Goal: Communication & Community: Participate in discussion

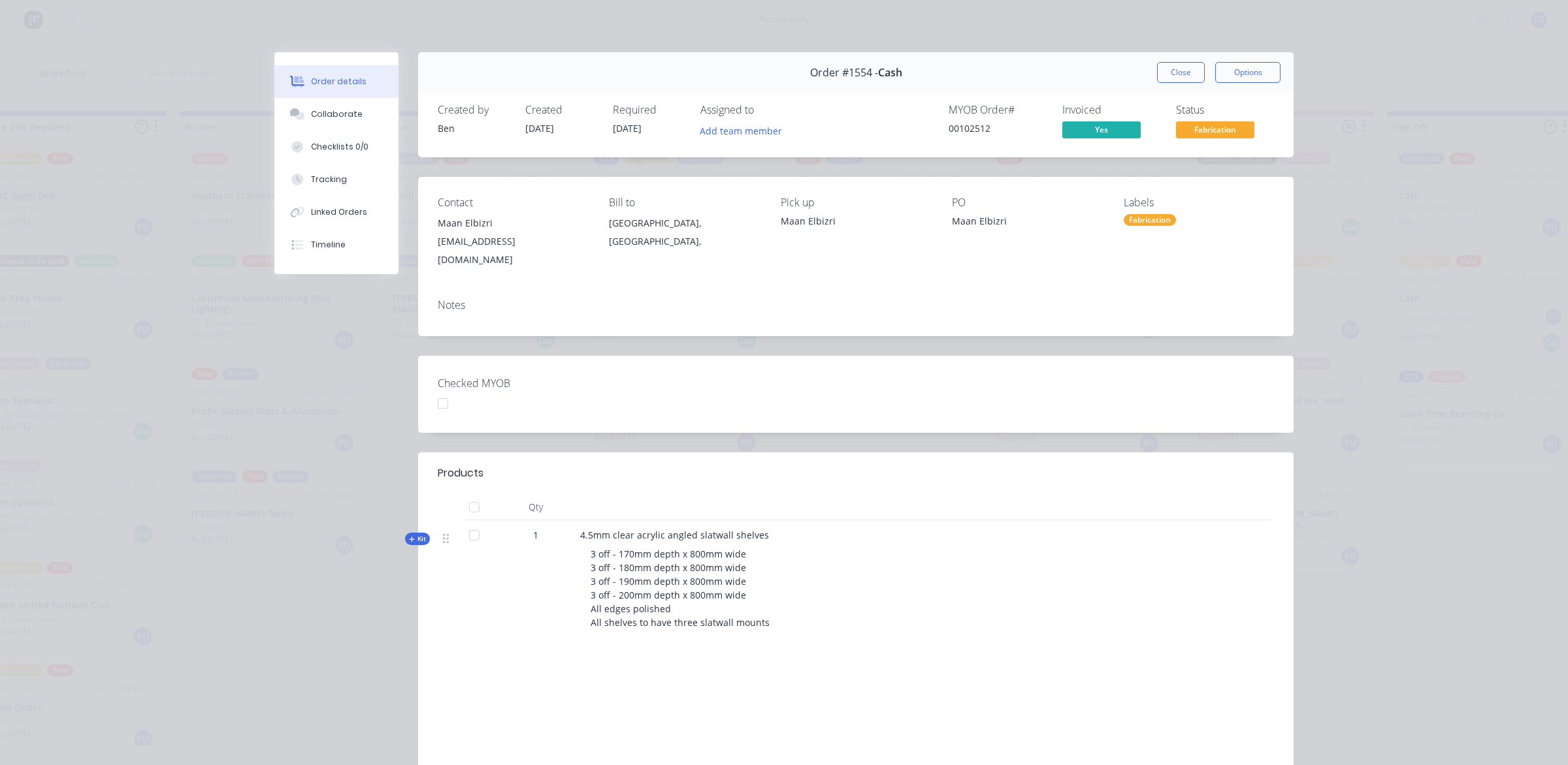
scroll to position [408, 0]
click at [973, 601] on div "3 off - 170mm depth x 800mm wide 3 off - 180mm depth x 800mm wide 3 off - 190mm…" at bounding box center [836, 588] width 512 height 93
click at [1171, 64] on button "Close" at bounding box center [1181, 72] width 48 height 21
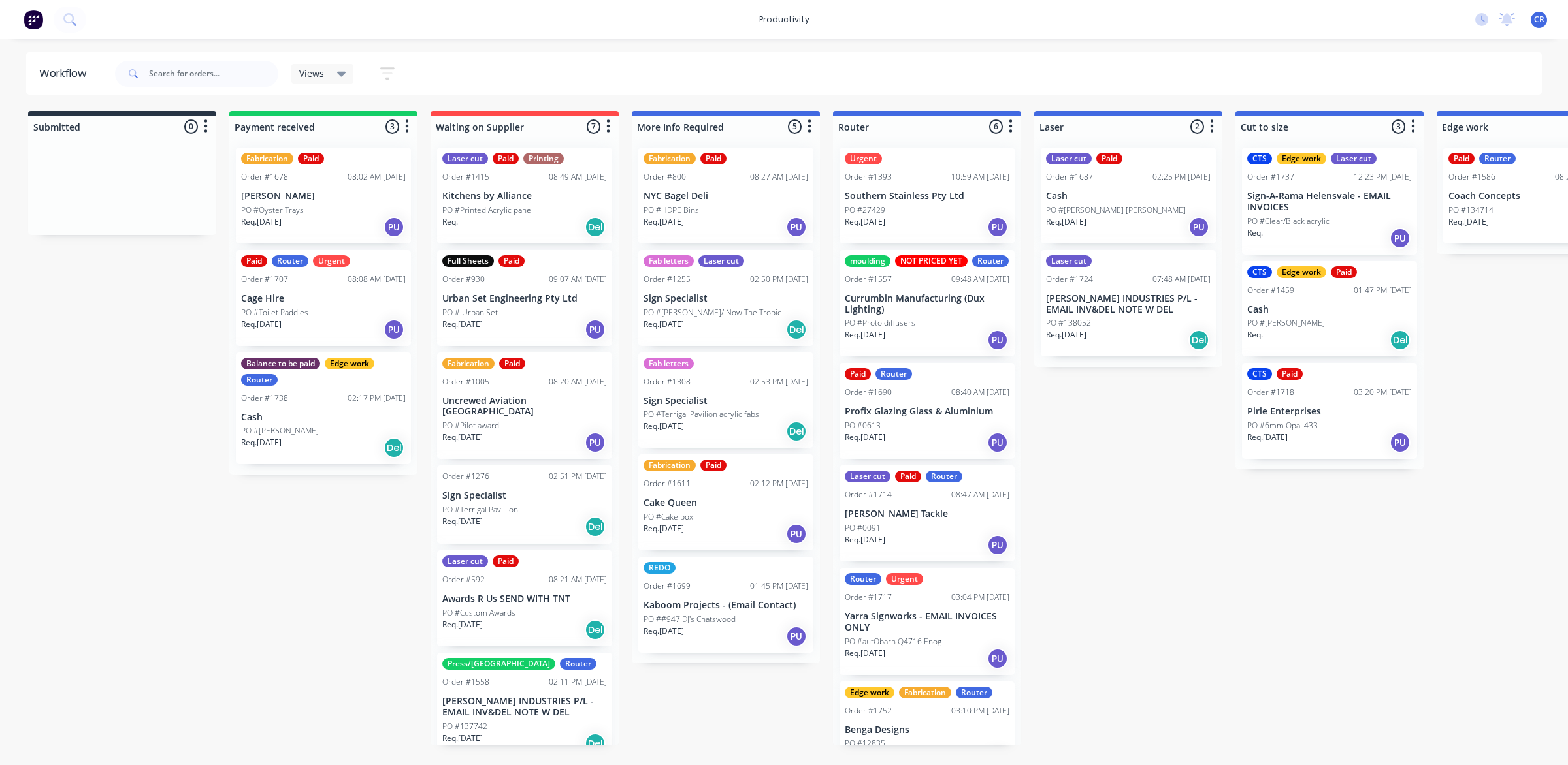
click at [923, 198] on p "Southern Stainless Pty Ltd" at bounding box center [927, 196] width 165 height 11
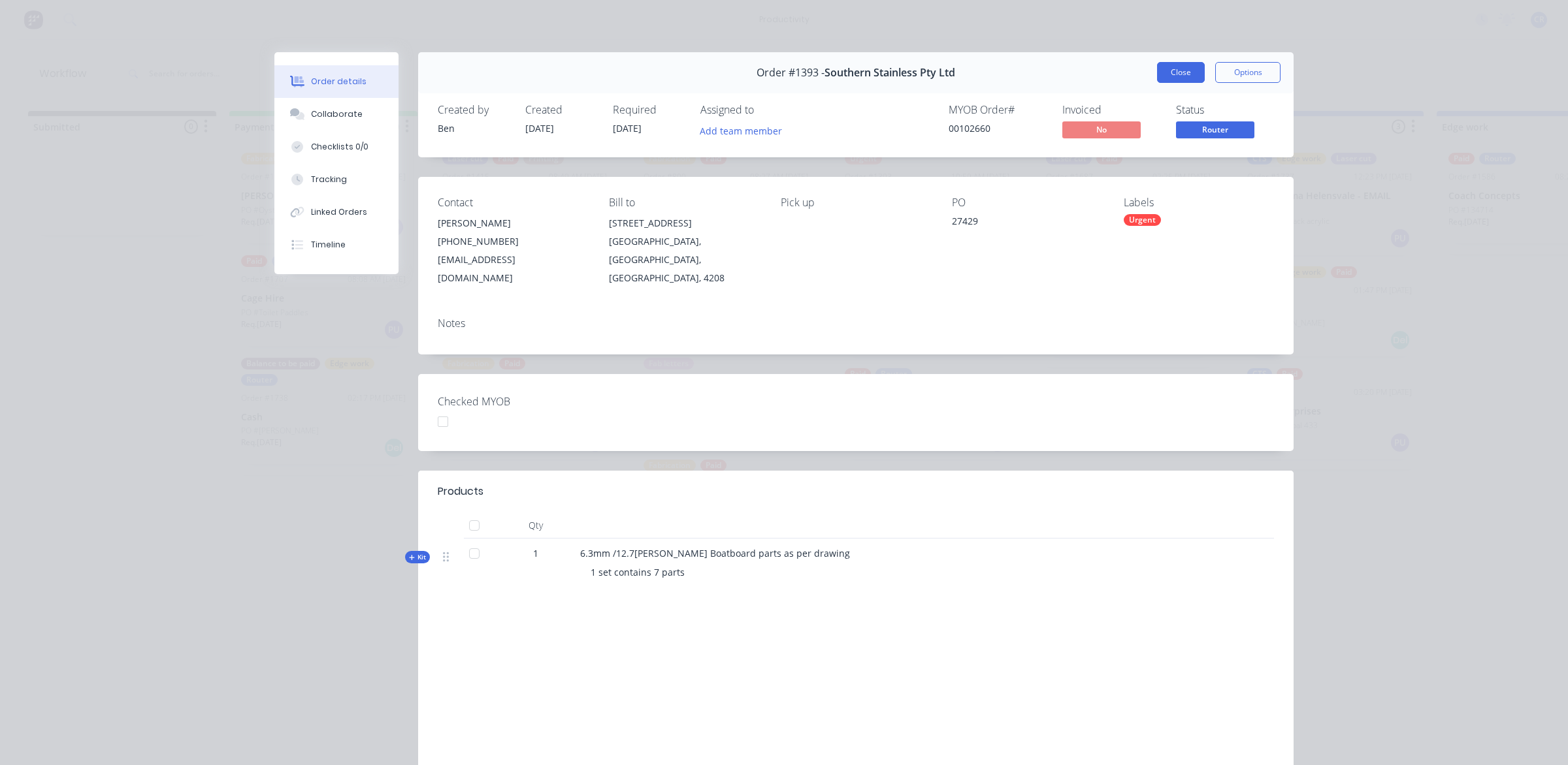
click at [1169, 74] on button "Close" at bounding box center [1181, 72] width 48 height 21
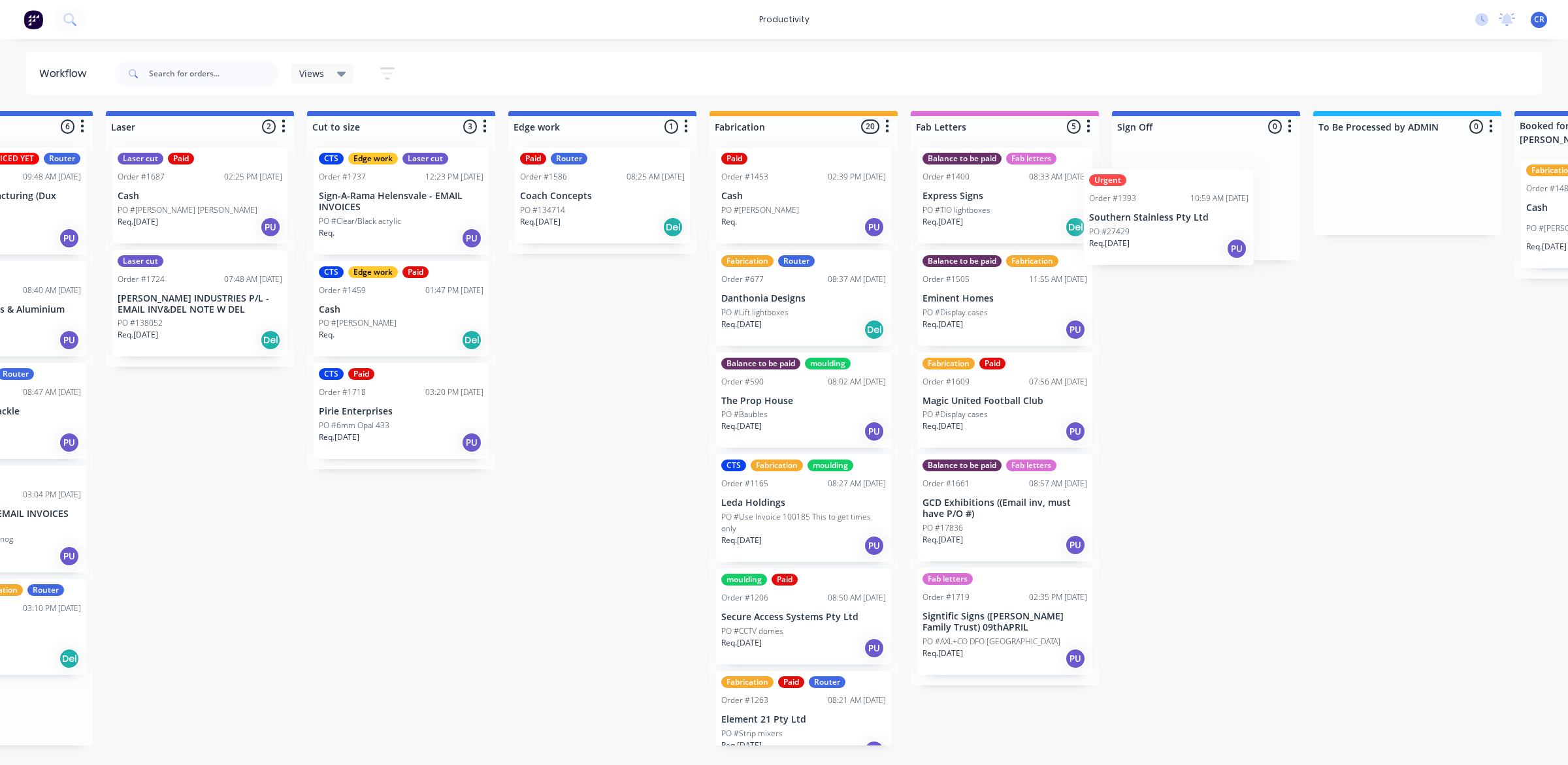
scroll to position [0, 933]
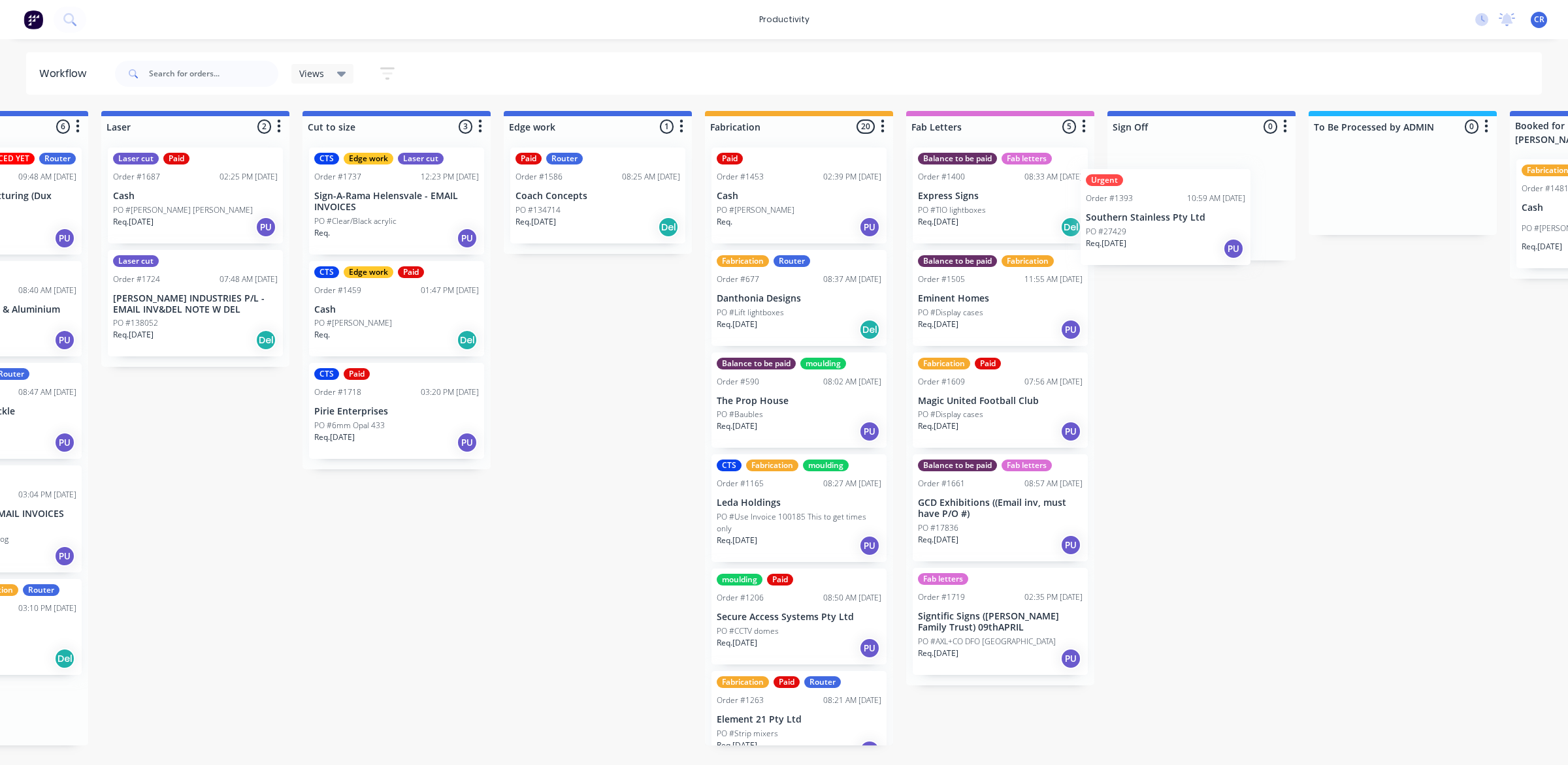
drag, startPoint x: 922, startPoint y: 204, endPoint x: 1170, endPoint y: 226, distance: 249.0
click at [1170, 226] on div "Submitted 0 Sort By Created date Required date Order number Customer name Most …" at bounding box center [620, 428] width 3126 height 634
click at [1177, 216] on div "Req. 04/09/25 PU" at bounding box center [1201, 227] width 165 height 22
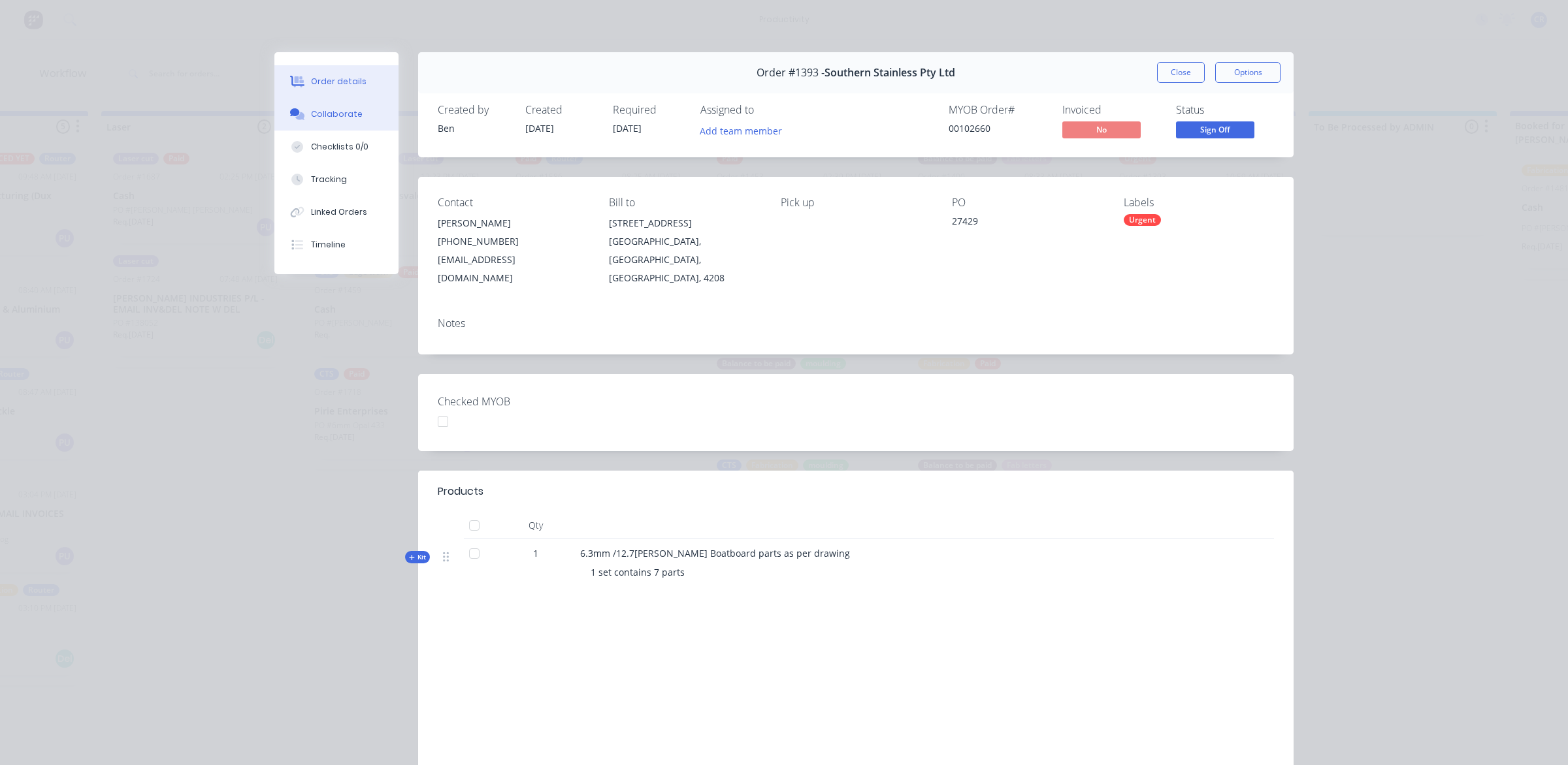
click at [337, 115] on div "Collaborate" at bounding box center [336, 114] width 52 height 12
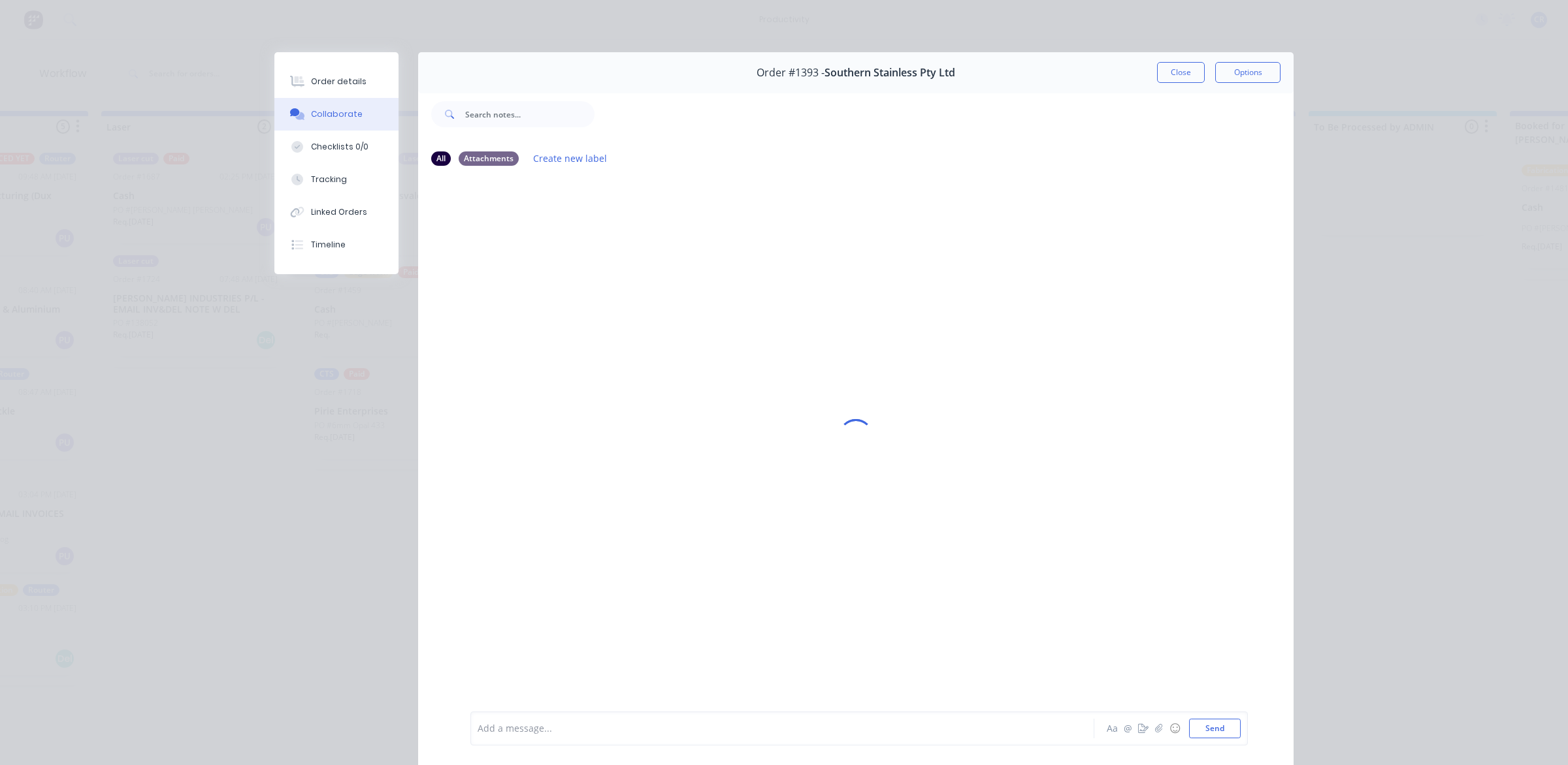
click at [545, 725] on div at bounding box center [763, 729] width 572 height 14
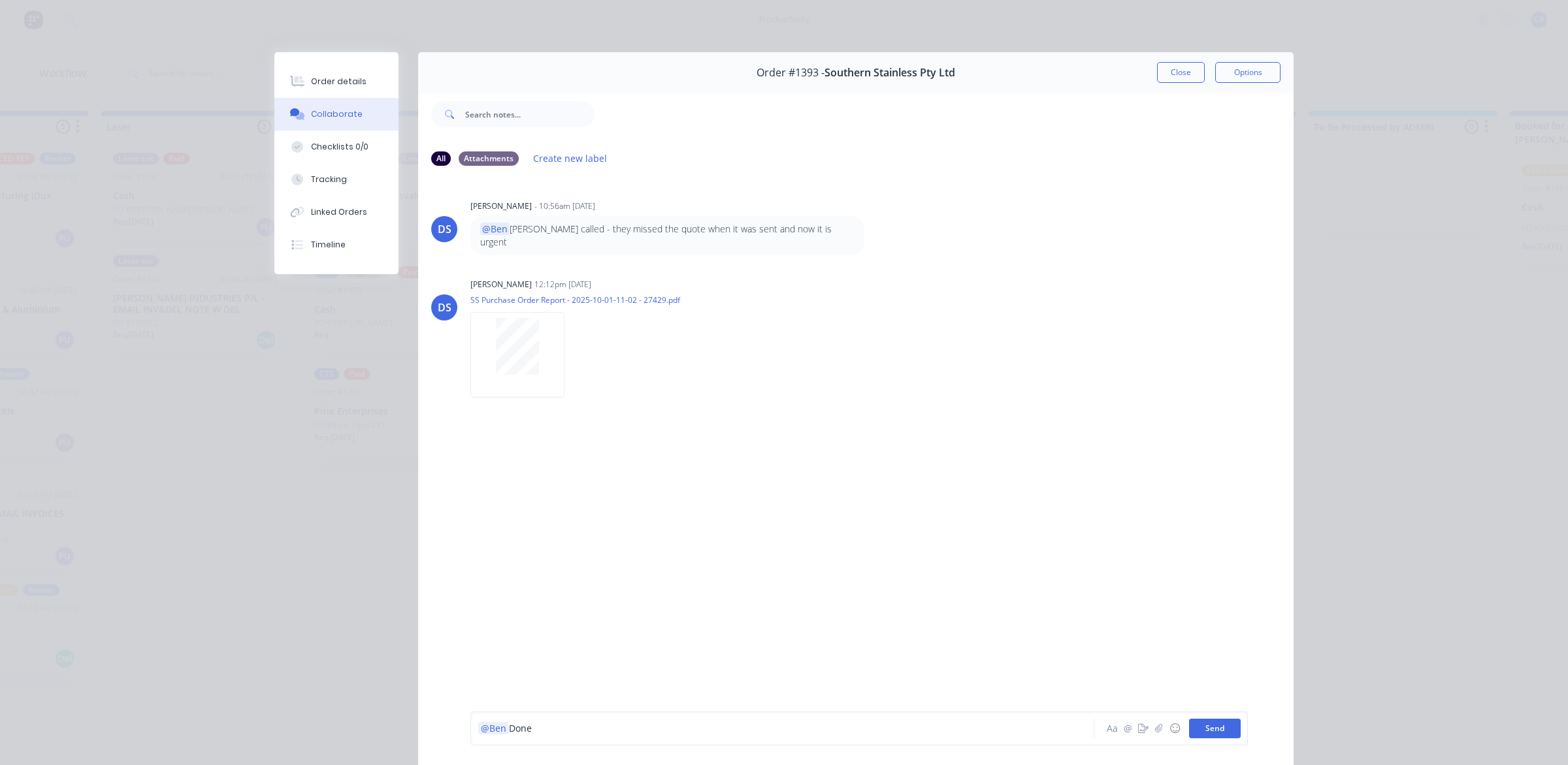
click at [1195, 726] on button "Send" at bounding box center [1214, 728] width 52 height 20
click at [1186, 76] on button "Close" at bounding box center [1181, 72] width 48 height 21
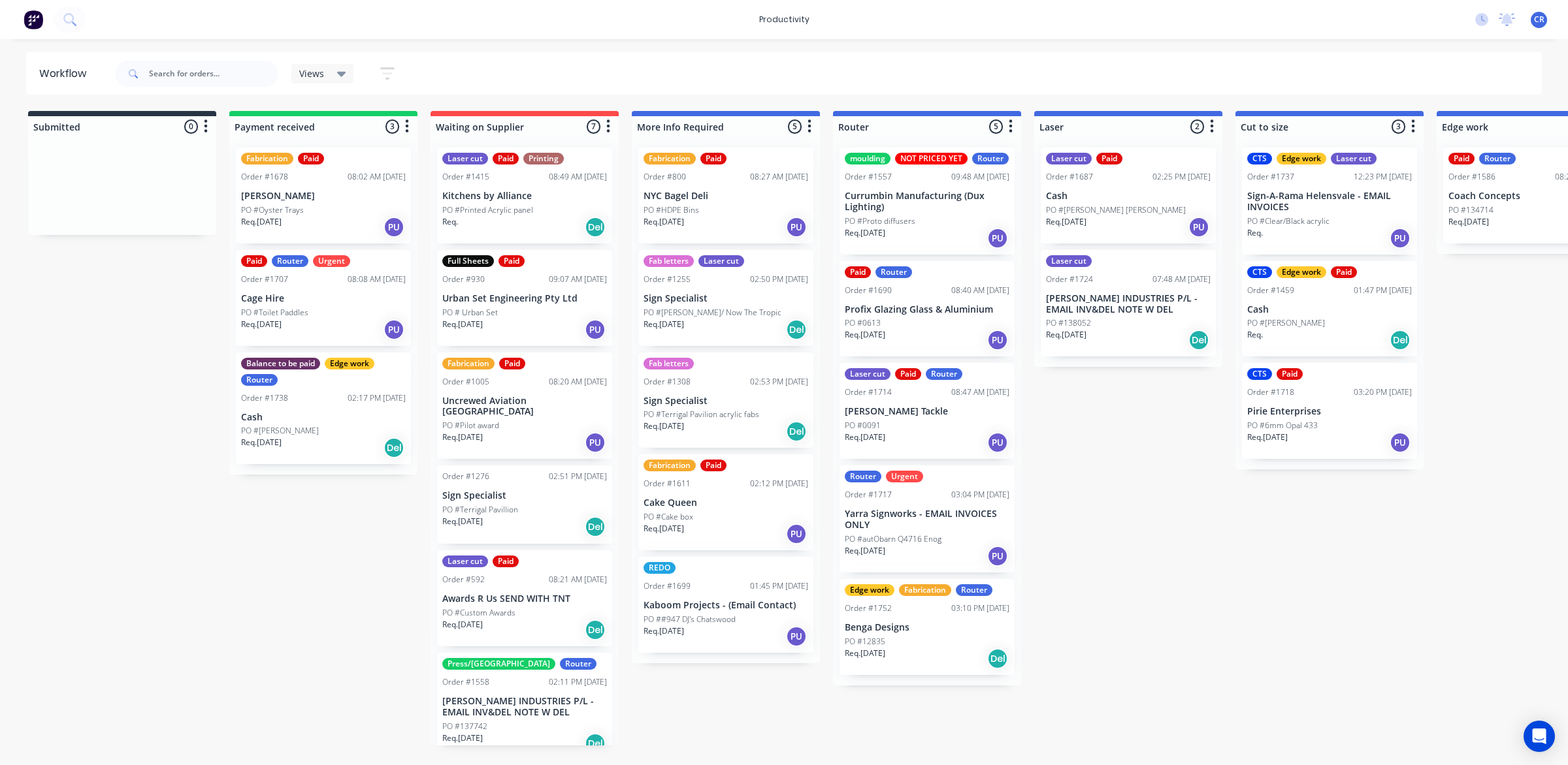
click at [926, 533] on p "PO #autObarn Q4716 Enog" at bounding box center [893, 539] width 97 height 12
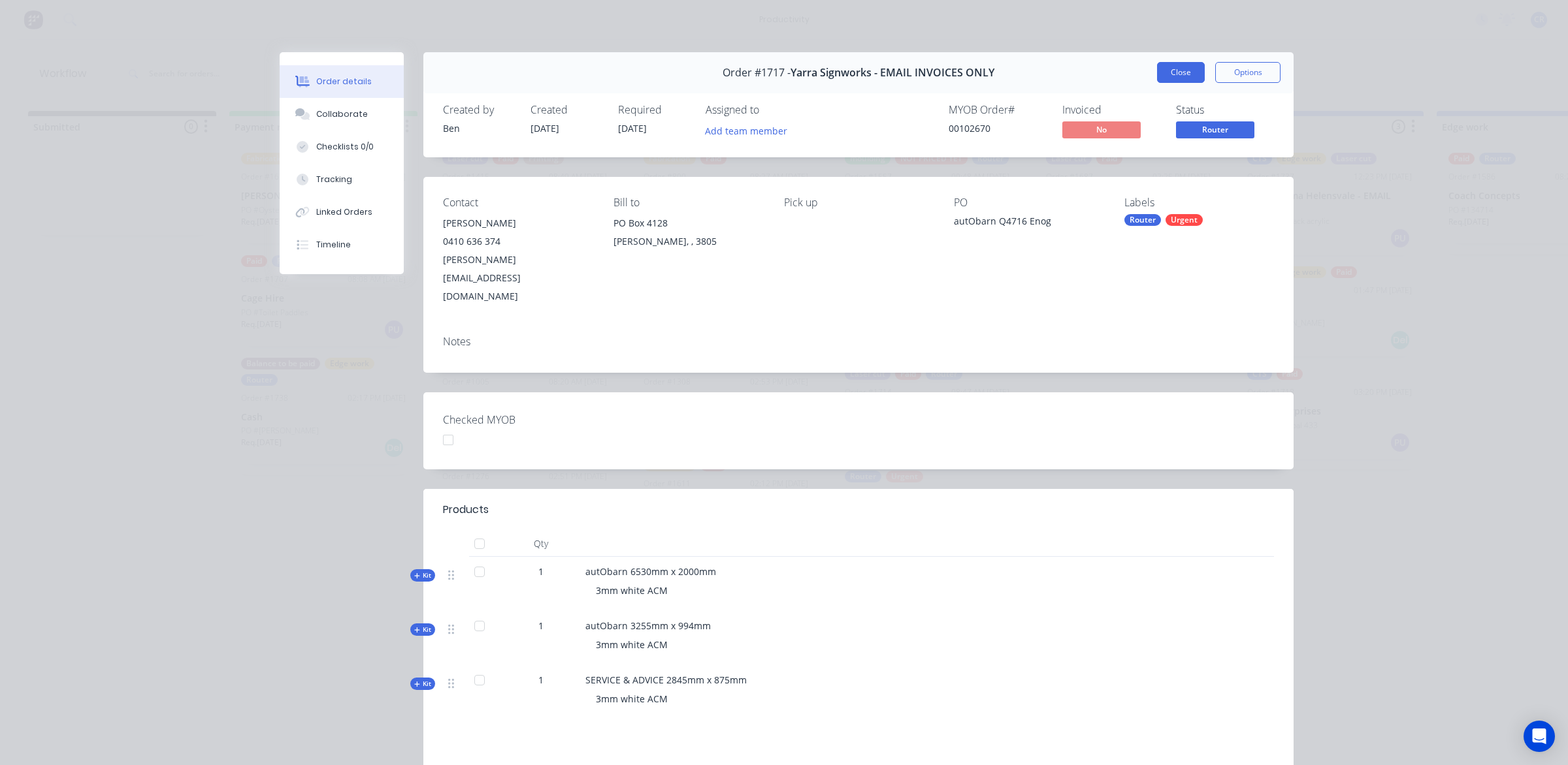
click at [1164, 73] on button "Close" at bounding box center [1181, 72] width 48 height 21
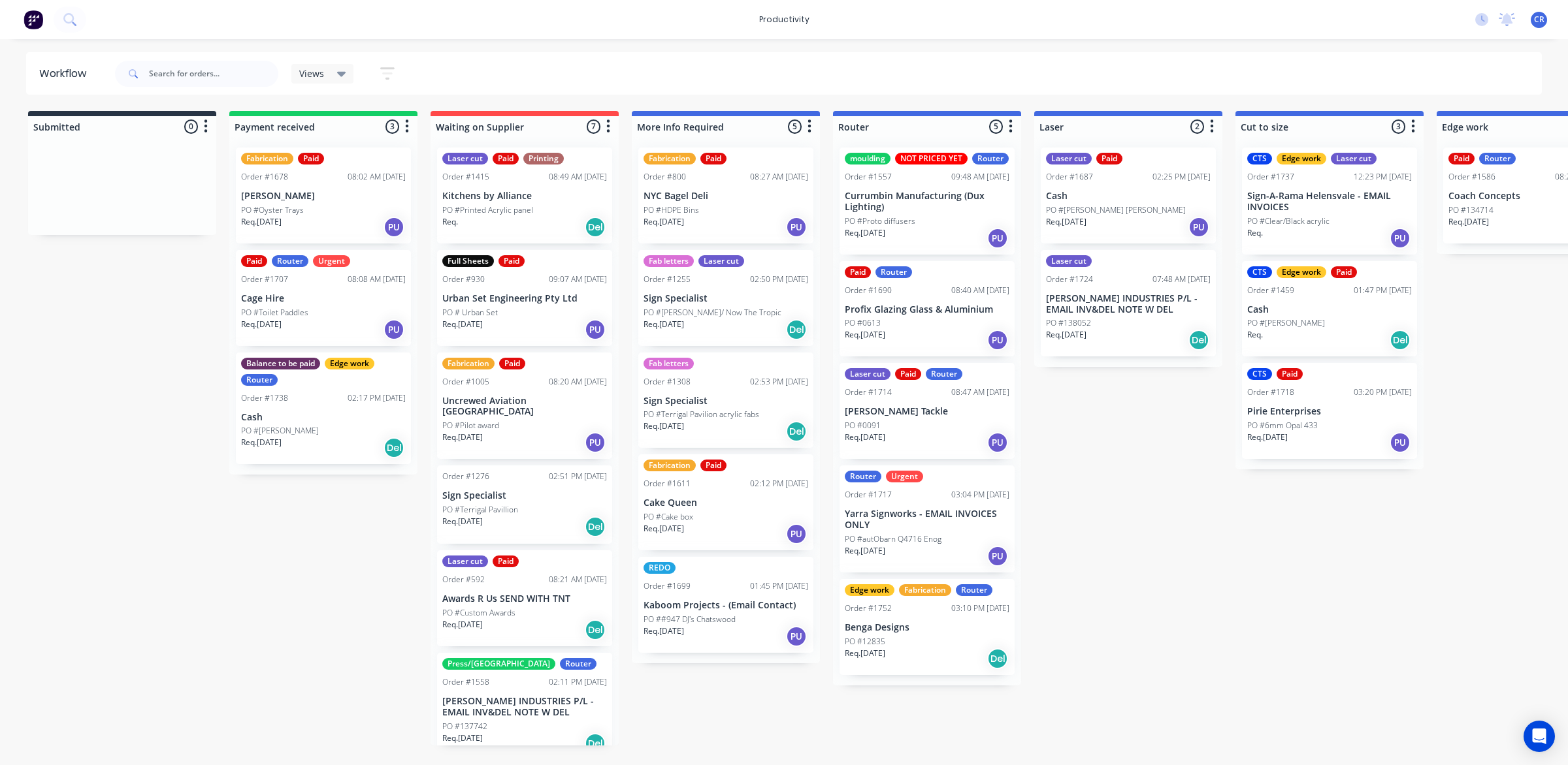
click at [922, 645] on div "PO #12835" at bounding box center [927, 642] width 165 height 12
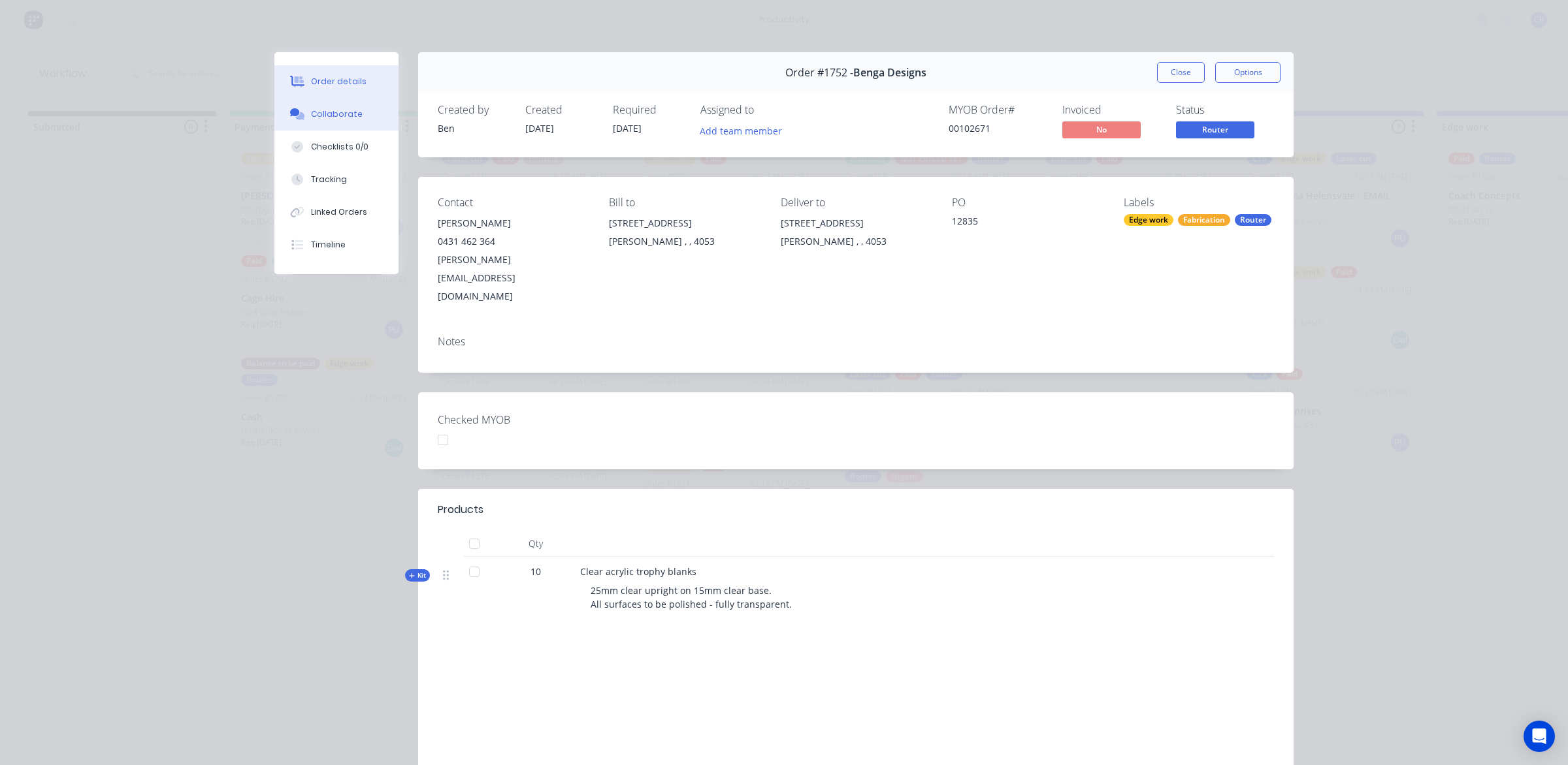
click at [289, 106] on button "Collaborate" at bounding box center [336, 114] width 124 height 33
